Goal: Obtain resource: Obtain resource

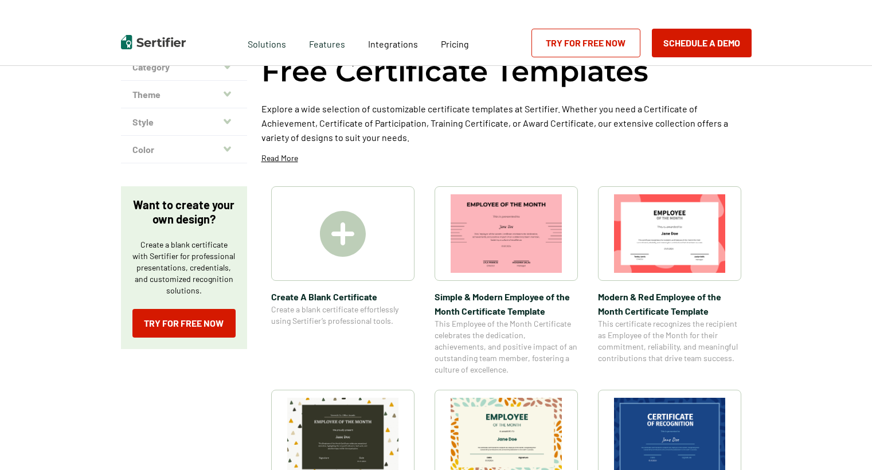
scroll to position [57, 0]
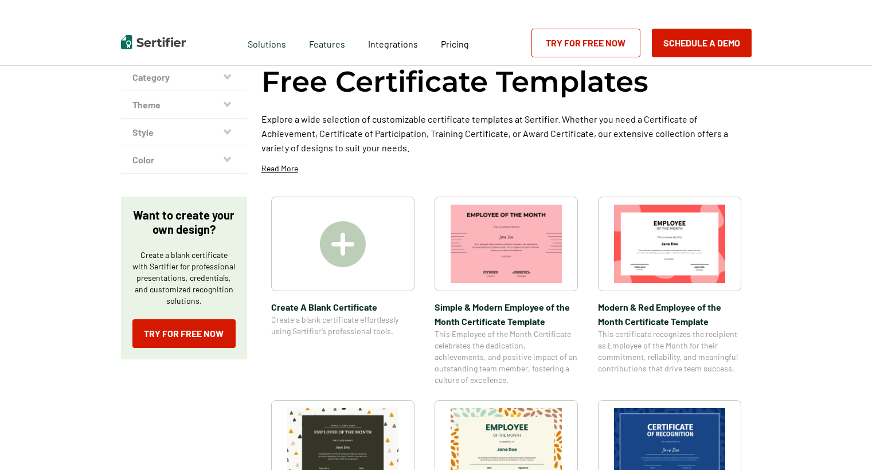
click at [663, 276] on img at bounding box center [669, 244] width 111 height 79
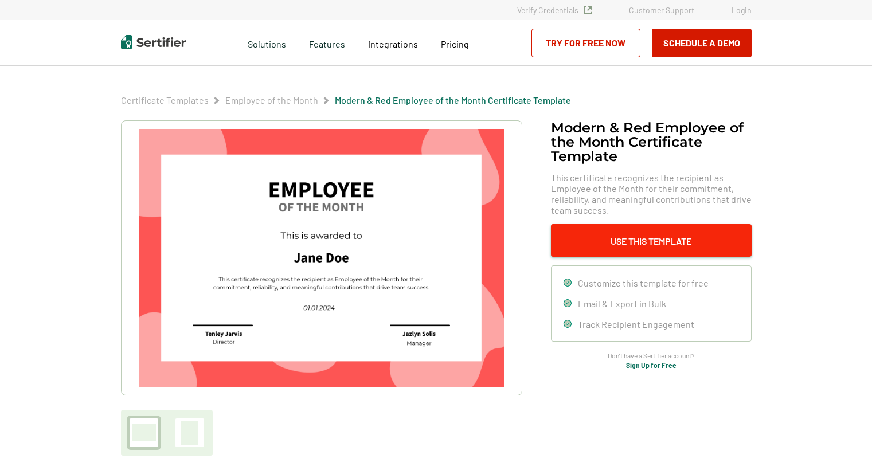
click at [619, 237] on button "Use This Template" at bounding box center [651, 240] width 201 height 33
click at [660, 242] on button "Use This Template" at bounding box center [651, 240] width 201 height 33
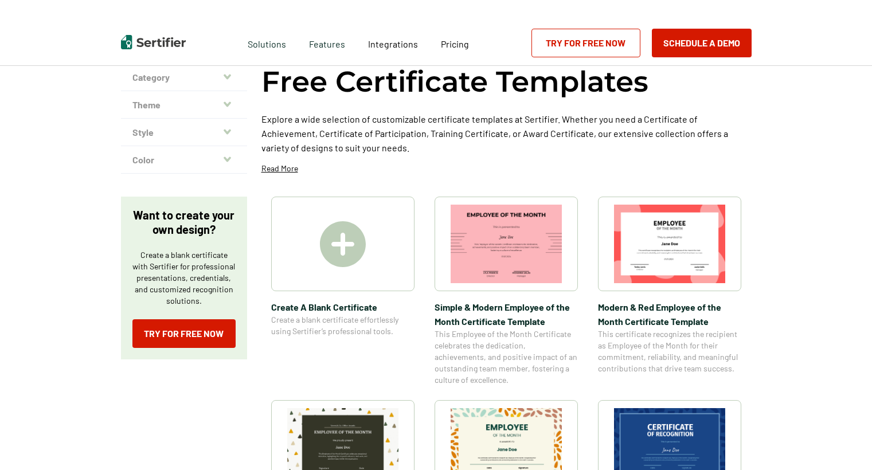
scroll to position [57, 0]
